Goal: Navigation & Orientation: Find specific page/section

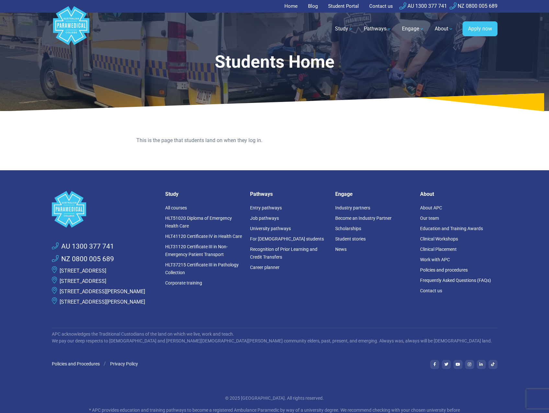
click at [350, 6] on link "Student Portal" at bounding box center [343, 6] width 39 height 13
click at [337, 6] on link "Student Portal" at bounding box center [343, 6] width 39 height 13
click at [198, 217] on link "HLT51020 Diploma of Emergency Health Care" at bounding box center [198, 222] width 67 height 13
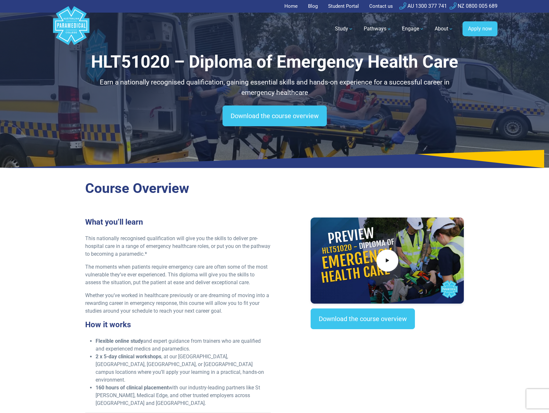
click at [342, 8] on link "Student Portal" at bounding box center [343, 6] width 39 height 13
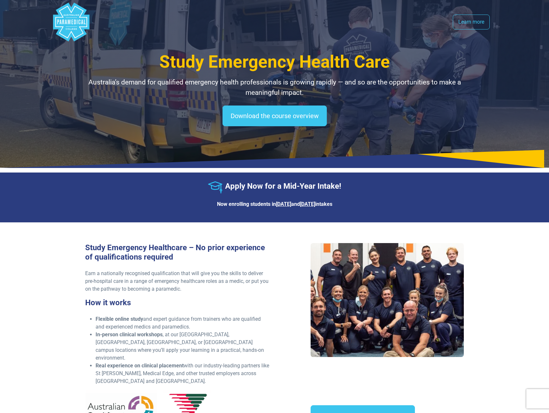
select select "**********"
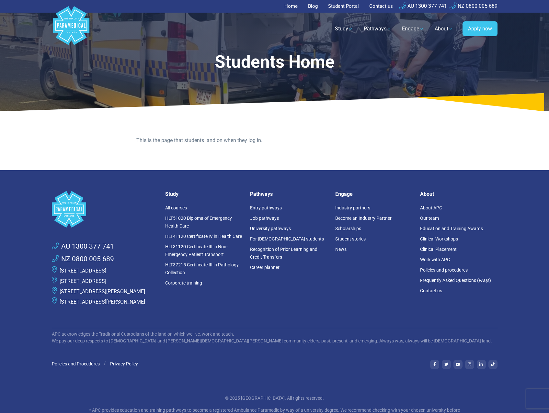
click at [356, 9] on link "Student Portal" at bounding box center [343, 6] width 39 height 13
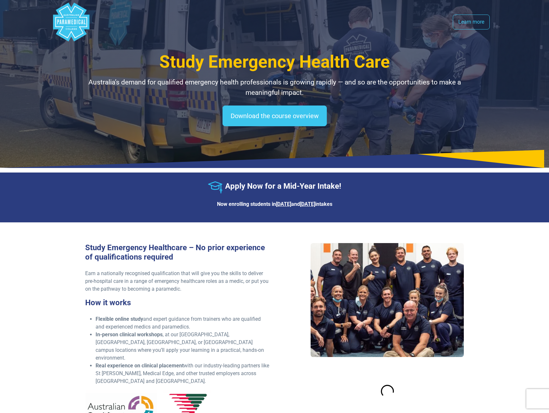
select select "**********"
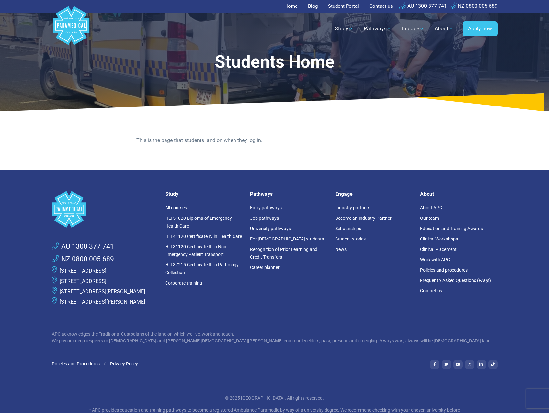
click at [347, 5] on link "Student Portal" at bounding box center [343, 6] width 39 height 13
click at [290, 3] on link "Home" at bounding box center [292, 6] width 17 height 13
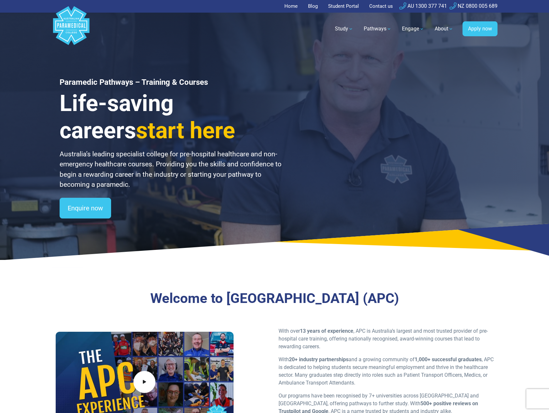
click at [348, 8] on link "Student Portal" at bounding box center [343, 6] width 39 height 13
click at [291, 6] on link "Home" at bounding box center [292, 6] width 17 height 13
click at [335, 8] on link "Student Portal" at bounding box center [343, 6] width 39 height 13
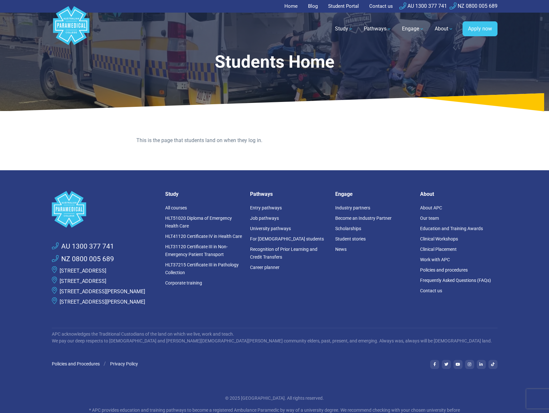
click at [337, 7] on link "Student Portal" at bounding box center [343, 6] width 39 height 13
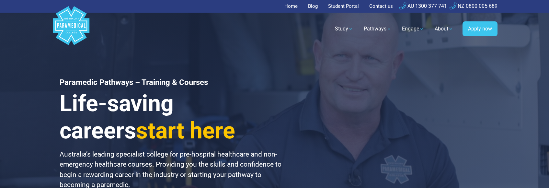
click at [346, 4] on link "Student Portal" at bounding box center [343, 6] width 39 height 13
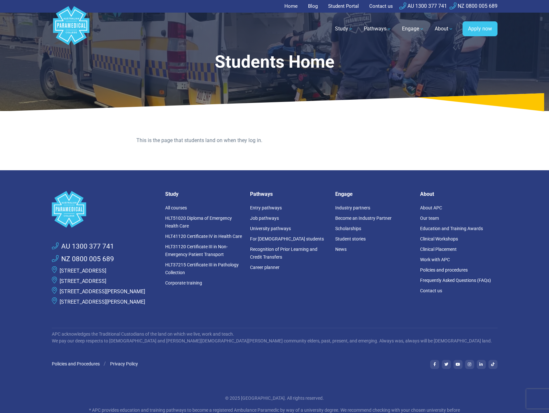
click at [339, 3] on link "Student Portal" at bounding box center [343, 6] width 39 height 13
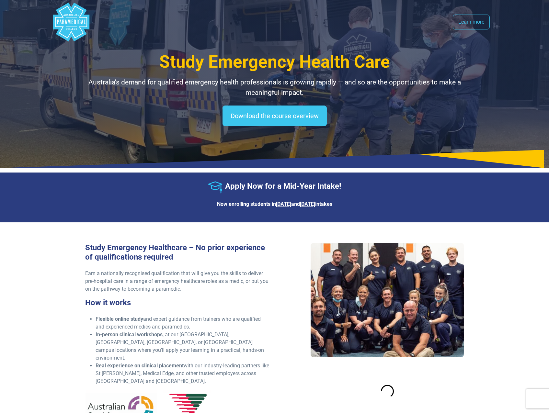
select select "**********"
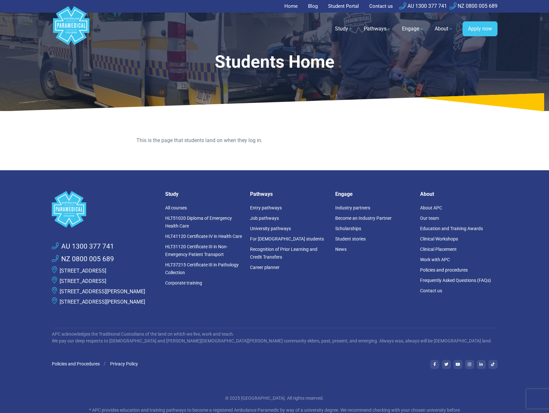
click at [352, 6] on link "Student Portal" at bounding box center [343, 6] width 39 height 13
click at [294, 8] on link "Home" at bounding box center [292, 6] width 17 height 13
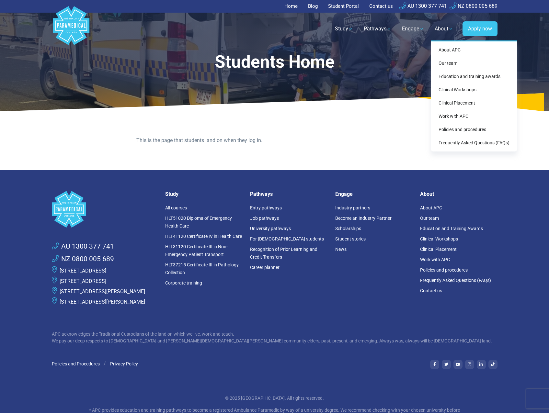
click at [450, 30] on link "About" at bounding box center [444, 29] width 27 height 18
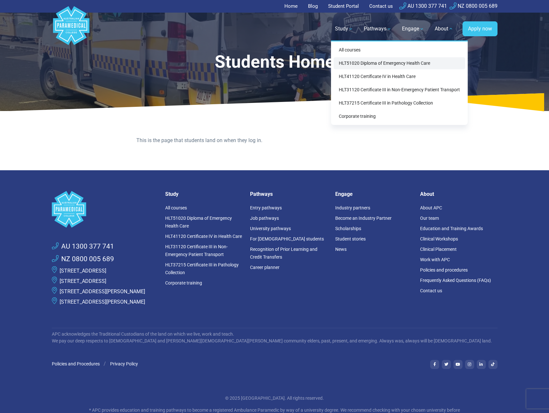
click at [394, 67] on link "HLT51020 Diploma of Emergency Health Care" at bounding box center [399, 63] width 131 height 12
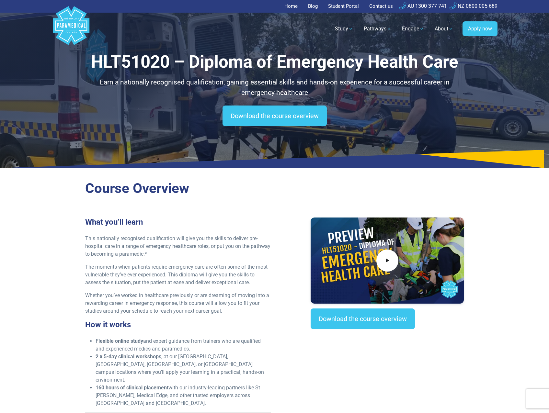
click at [350, 7] on link "Student Portal" at bounding box center [343, 6] width 39 height 13
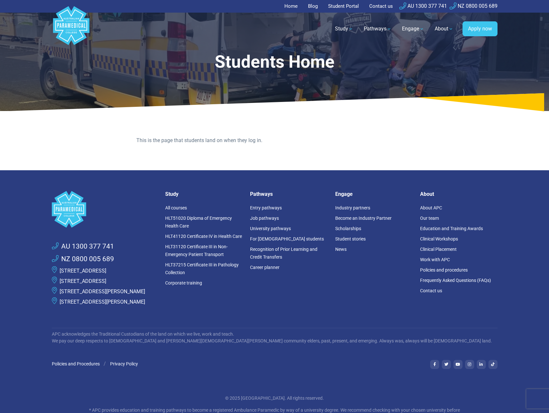
click at [349, 5] on link "Student Portal" at bounding box center [343, 6] width 39 height 13
click at [345, 6] on link "Student Portal" at bounding box center [343, 6] width 39 height 13
